Goal: Transaction & Acquisition: Purchase product/service

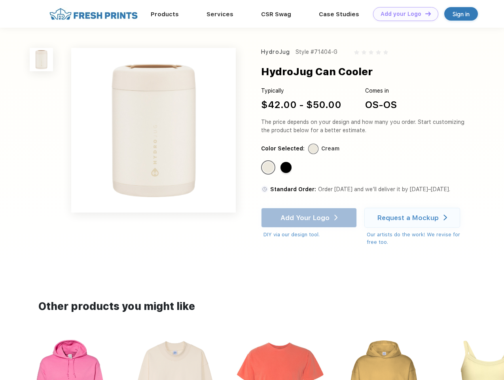
click at [403, 14] on link "Add your Logo Design Tool" at bounding box center [405, 14] width 65 height 14
click at [0, 0] on div "Design Tool" at bounding box center [0, 0] width 0 height 0
click at [425, 13] on link "Add your Logo Design Tool" at bounding box center [405, 14] width 65 height 14
click at [42, 59] on img at bounding box center [41, 59] width 23 height 23
click at [269, 168] on div "Standard Color" at bounding box center [268, 167] width 11 height 11
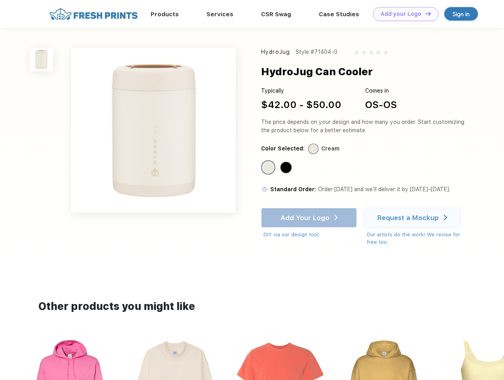
click at [287, 168] on div "Standard Color" at bounding box center [286, 167] width 11 height 11
click at [310, 218] on div "Add Your Logo DIY via our design tool. Ah shoot! This product isn't up in our d…" at bounding box center [309, 223] width 96 height 31
click at [414, 218] on div "Request a Mockup" at bounding box center [408, 218] width 61 height 8
